Goal: Navigation & Orientation: Find specific page/section

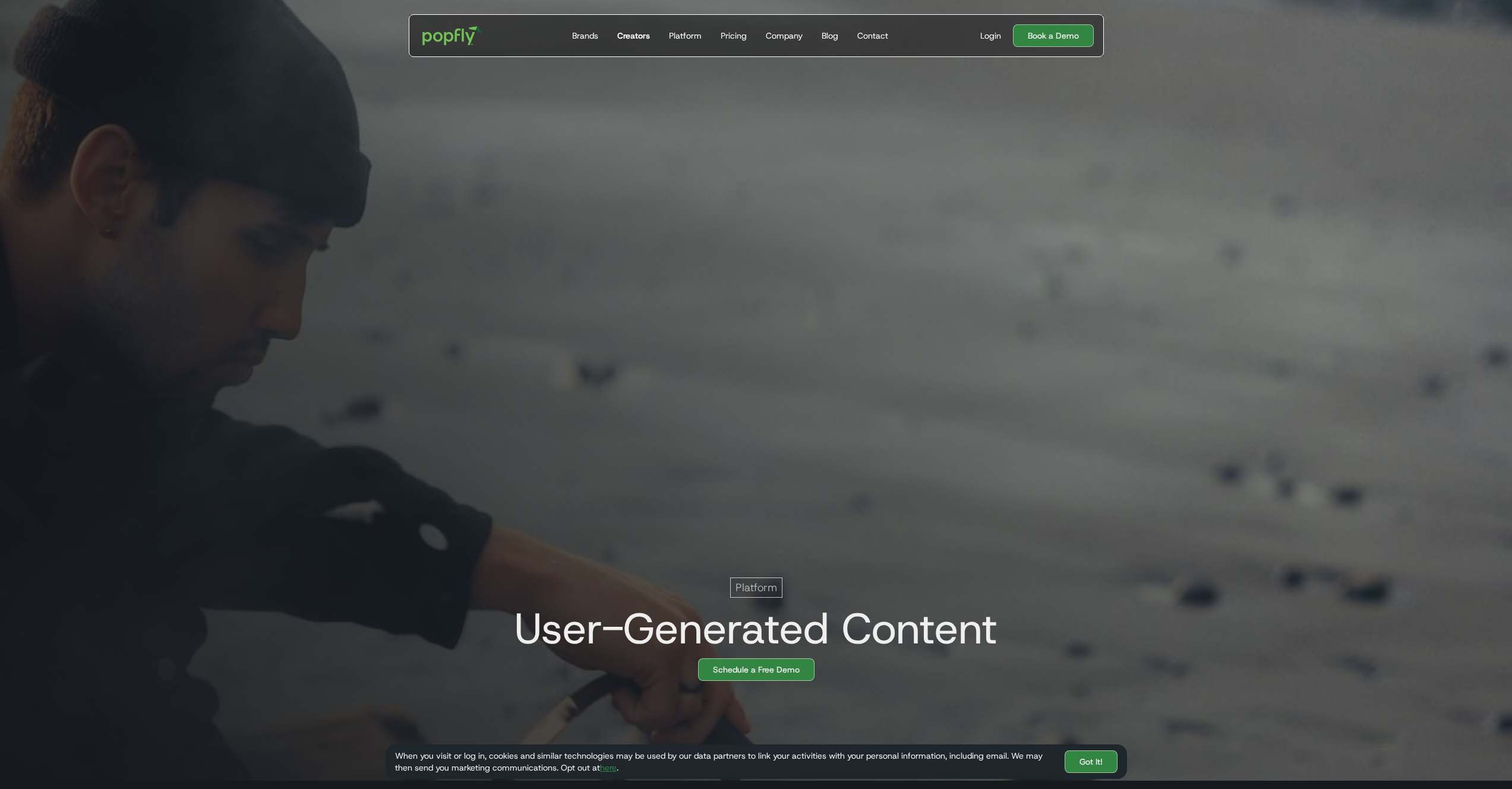
click at [641, 38] on div "Creators" at bounding box center [633, 36] width 32 height 12
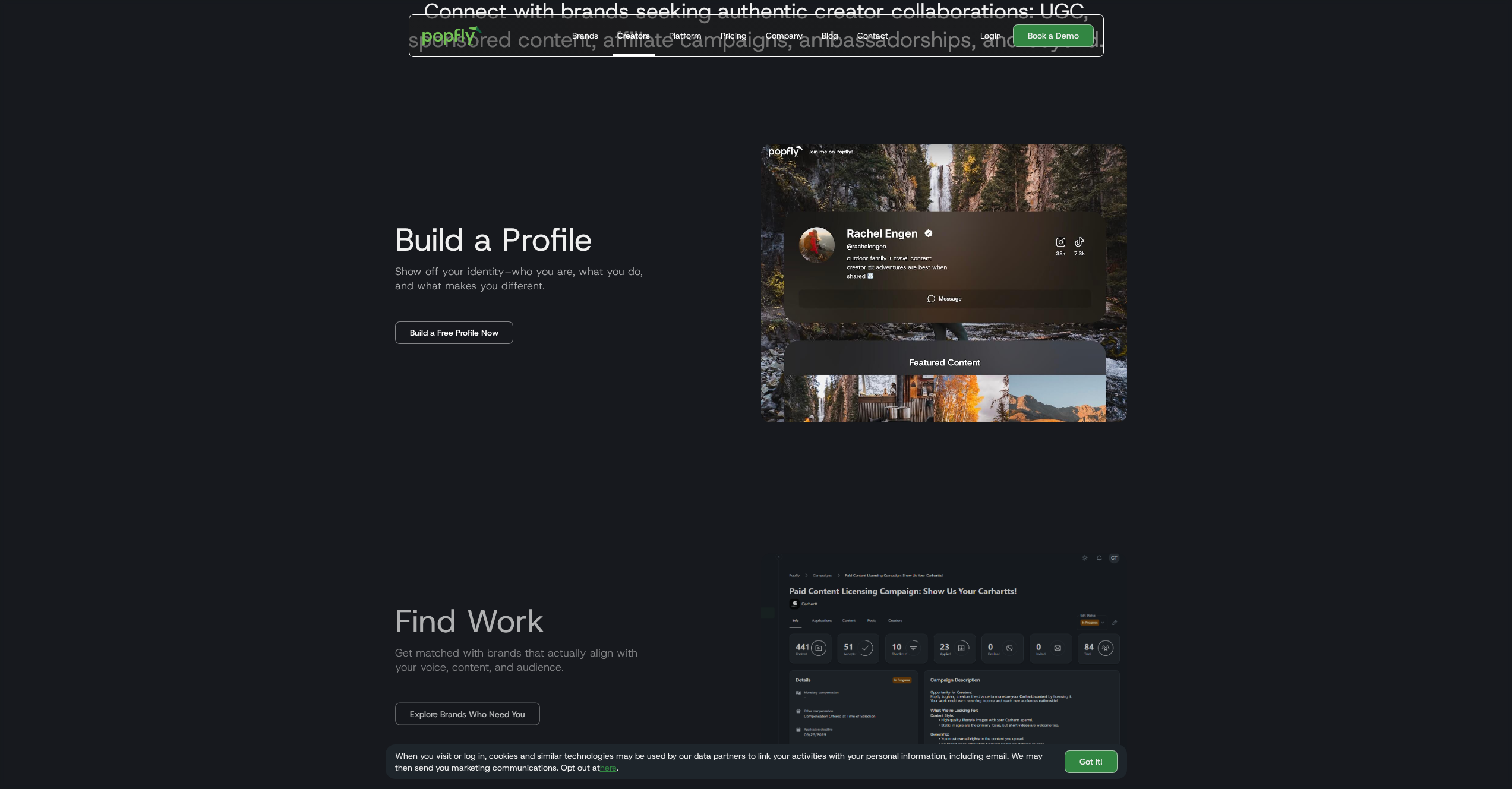
scroll to position [668, 0]
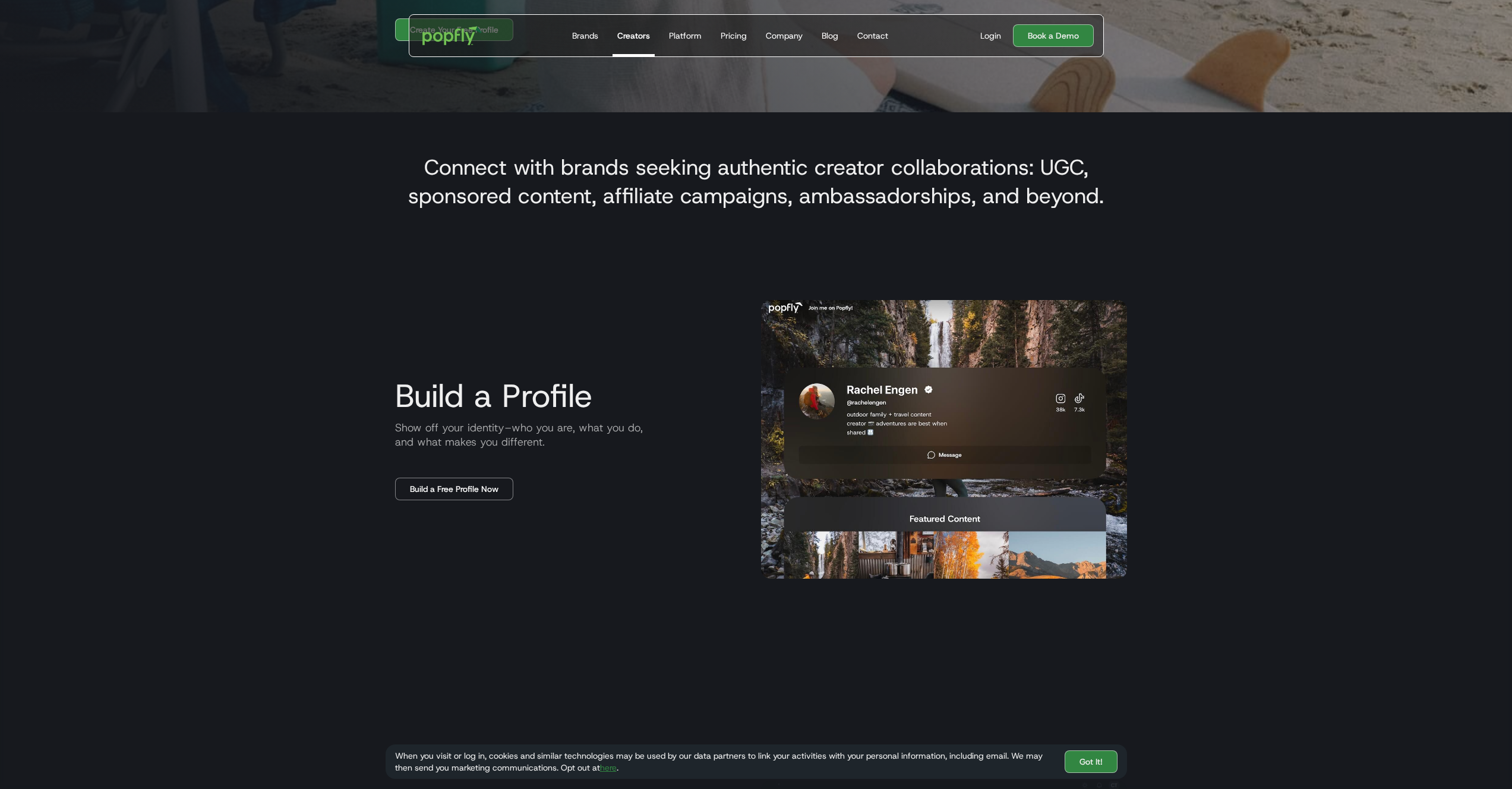
click at [880, 428] on img at bounding box center [943, 439] width 366 height 279
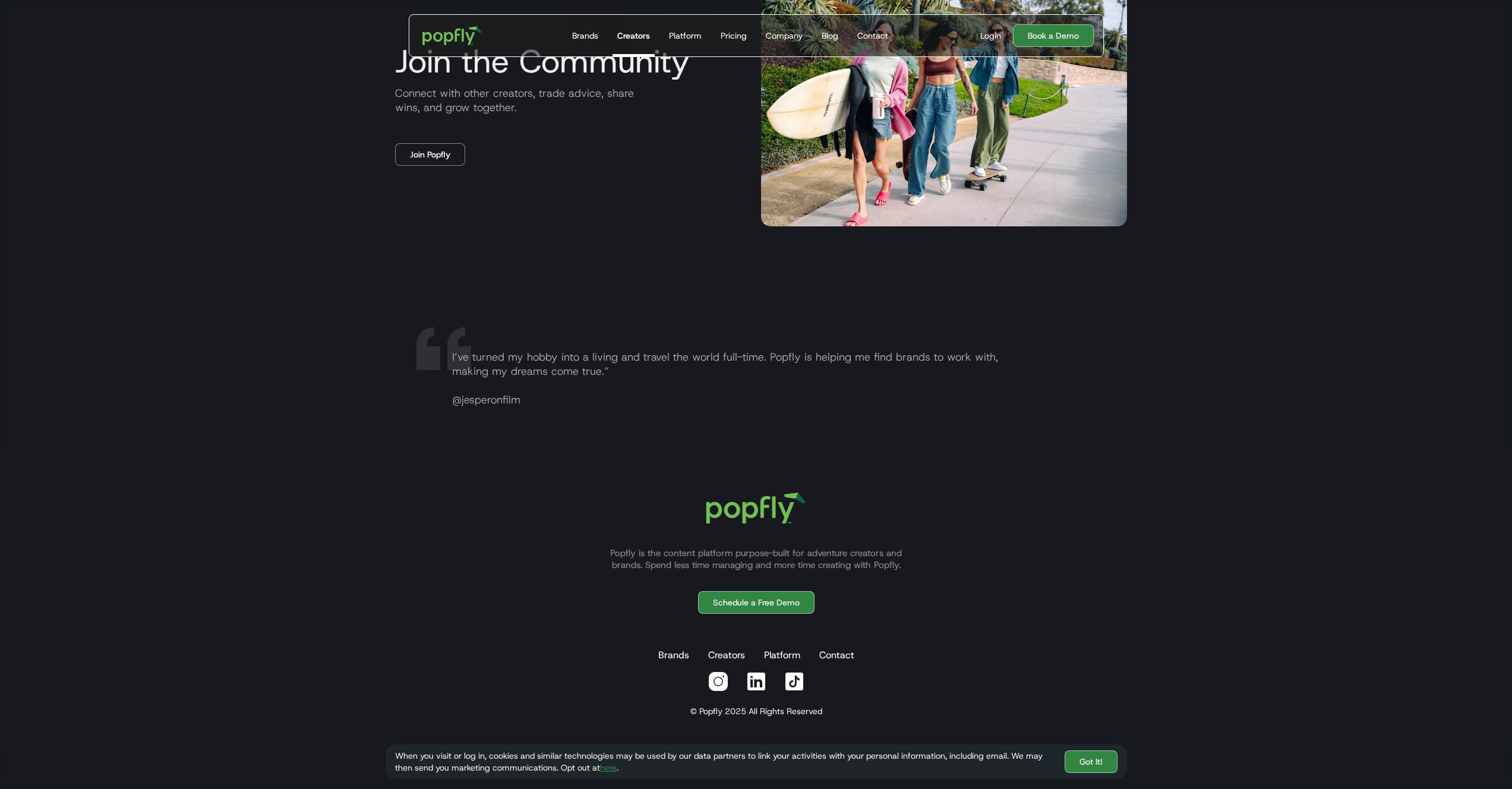
scroll to position [2362, 0]
click at [592, 37] on div "Brands" at bounding box center [585, 36] width 26 height 12
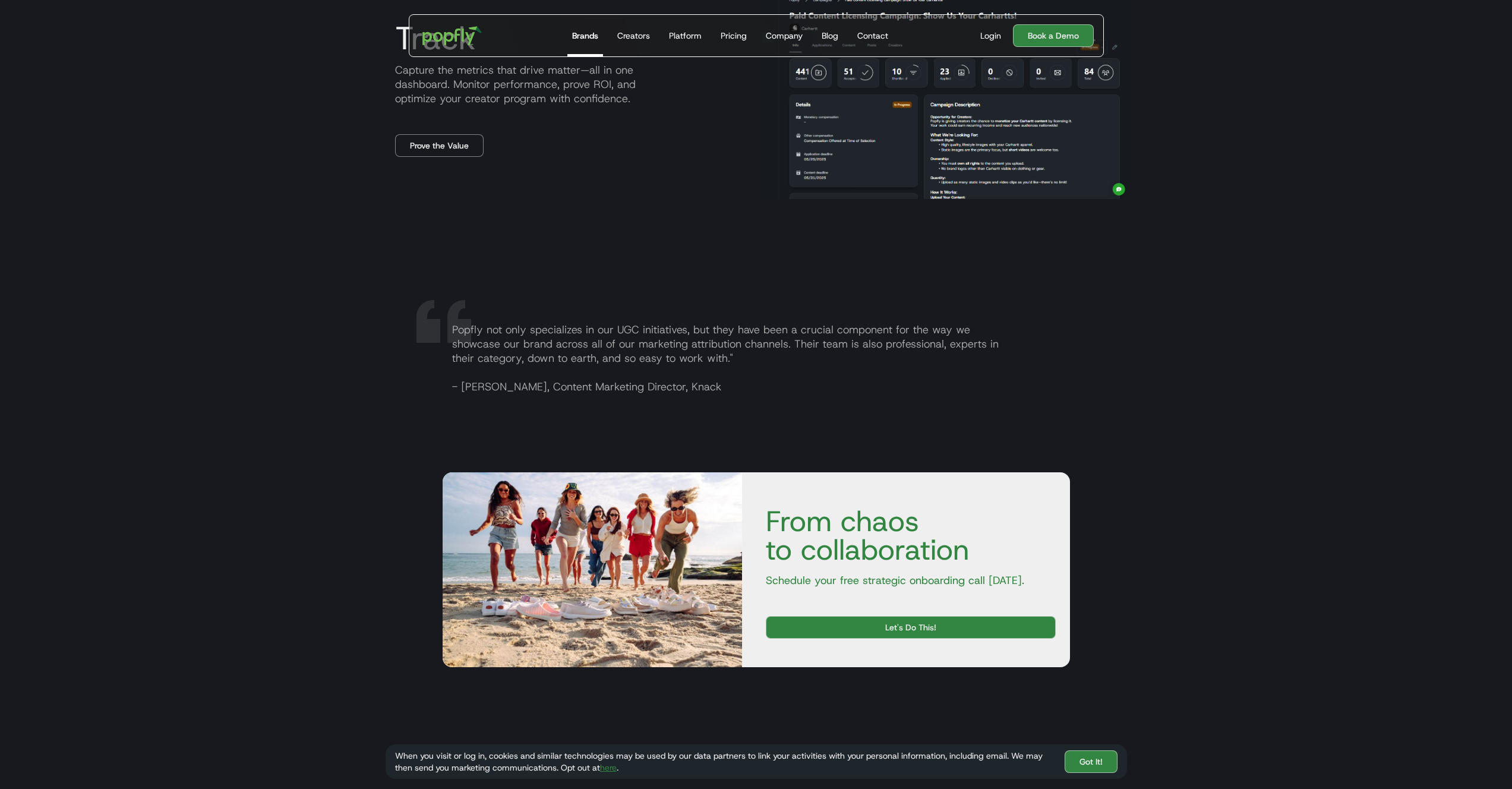
scroll to position [2216, 0]
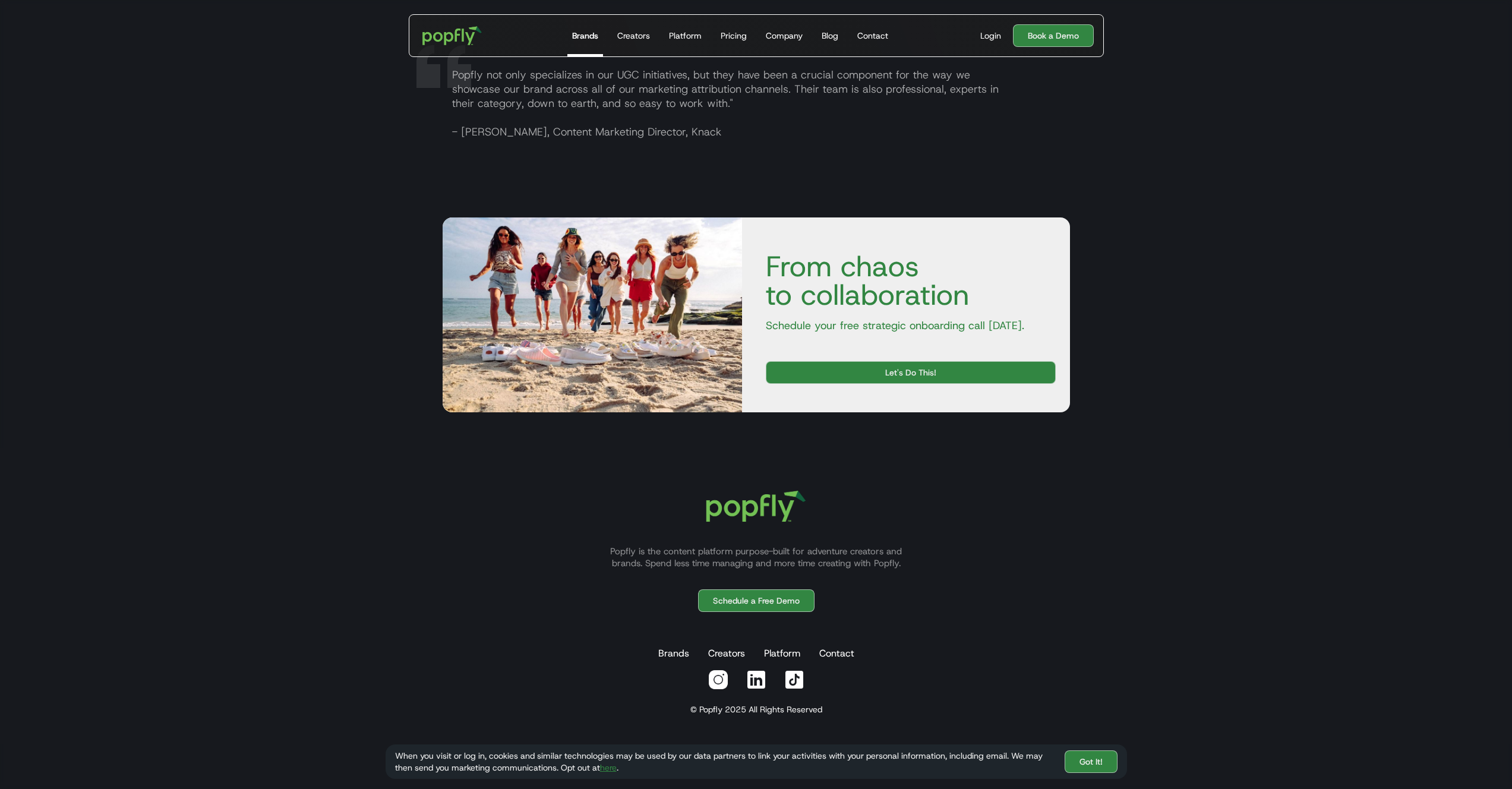
click at [715, 671] on img at bounding box center [718, 679] width 21 height 21
